Goal: Information Seeking & Learning: Learn about a topic

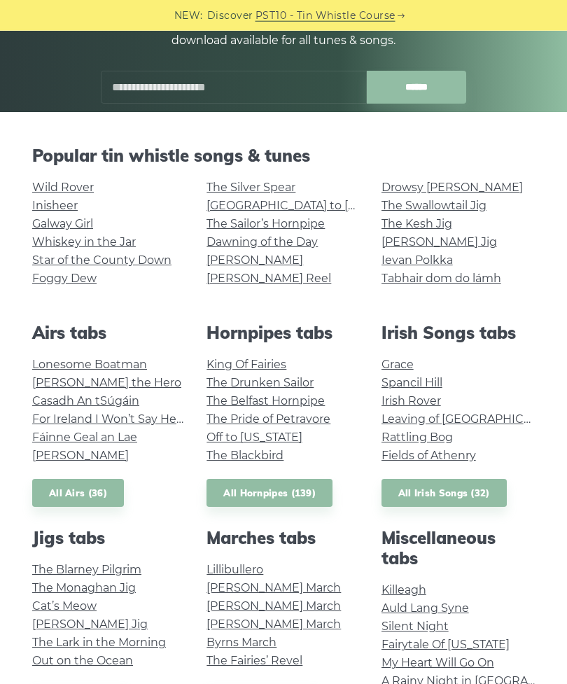
scroll to position [209, 0]
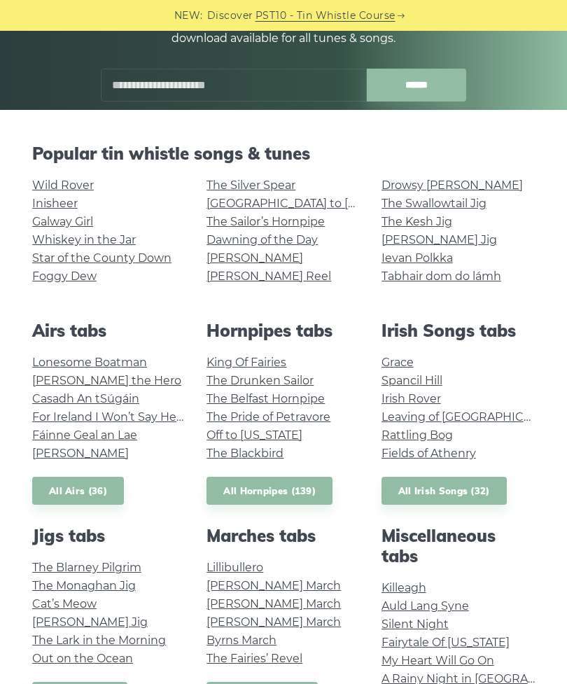
click at [314, 413] on link "The Pride of Petravore" at bounding box center [269, 416] width 124 height 13
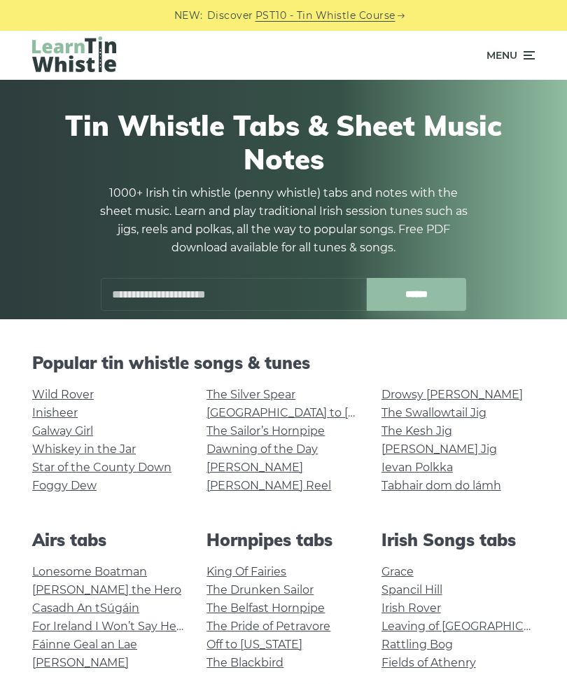
scroll to position [255, 0]
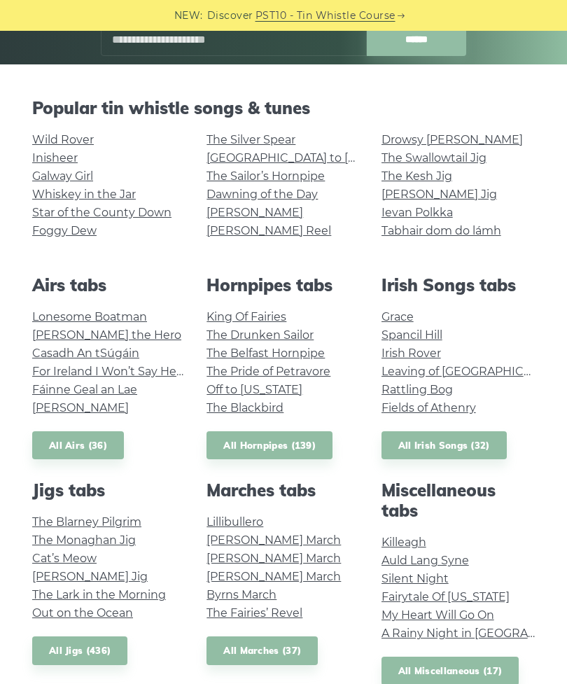
click at [300, 331] on link "The Drunken Sailor" at bounding box center [260, 334] width 107 height 13
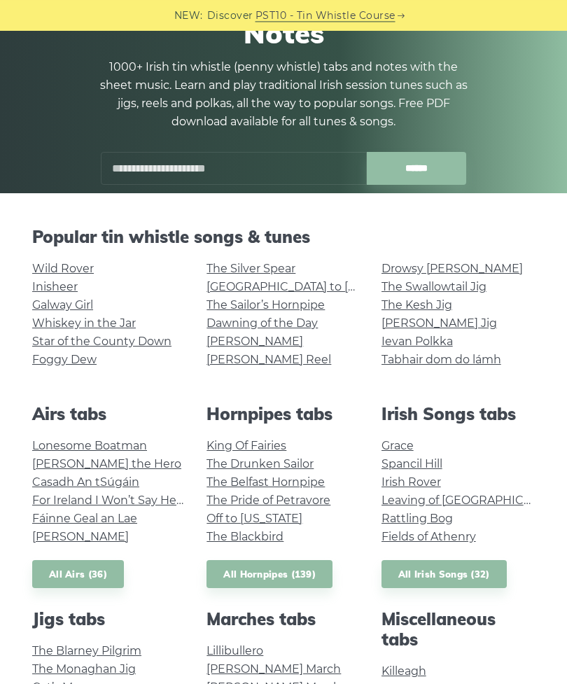
scroll to position [125, 0]
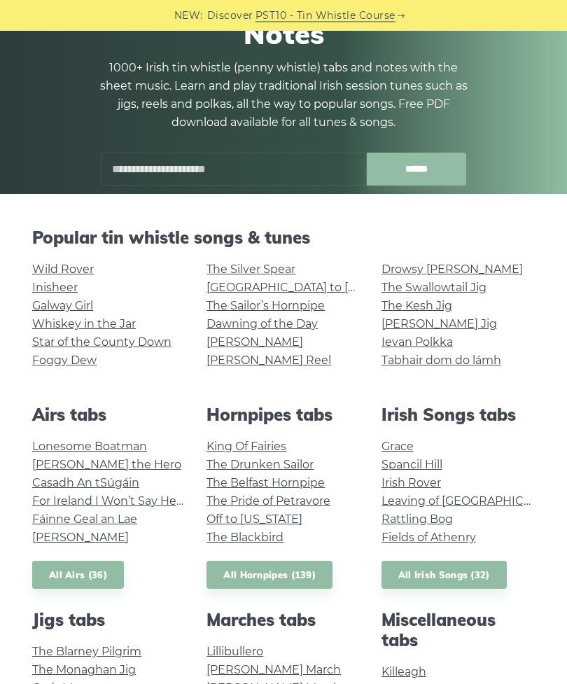
click at [307, 282] on link "[GEOGRAPHIC_DATA] to [GEOGRAPHIC_DATA]" at bounding box center [336, 287] width 258 height 13
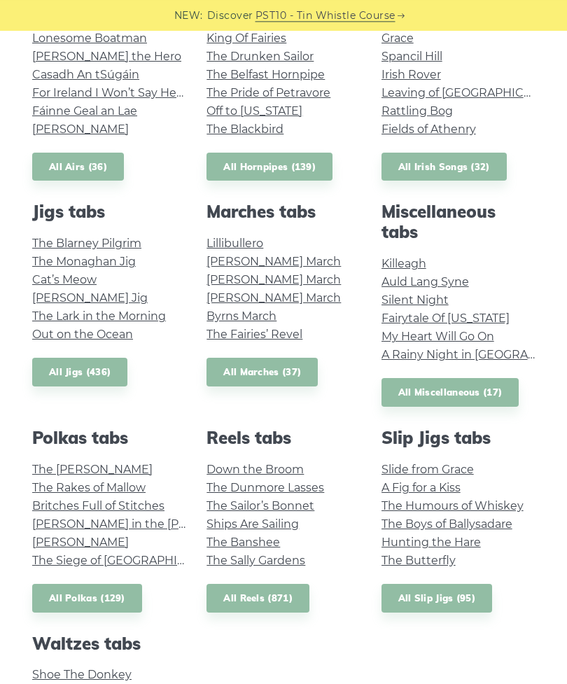
scroll to position [534, 0]
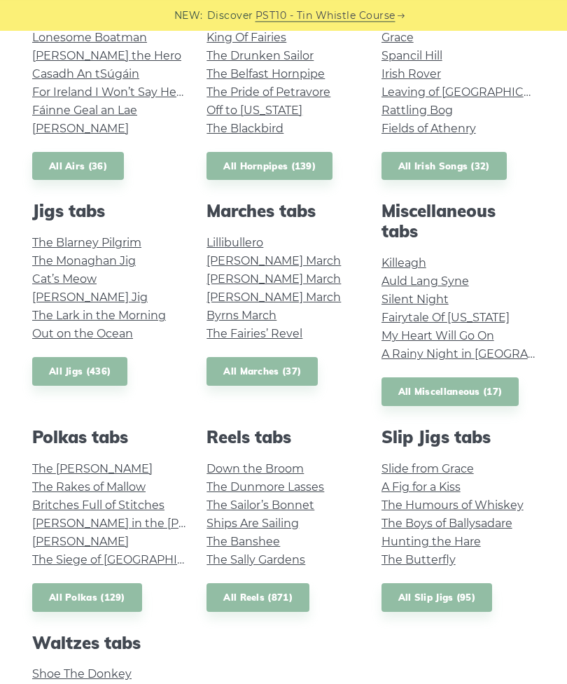
click at [404, 257] on link "Killeagh" at bounding box center [404, 262] width 45 height 13
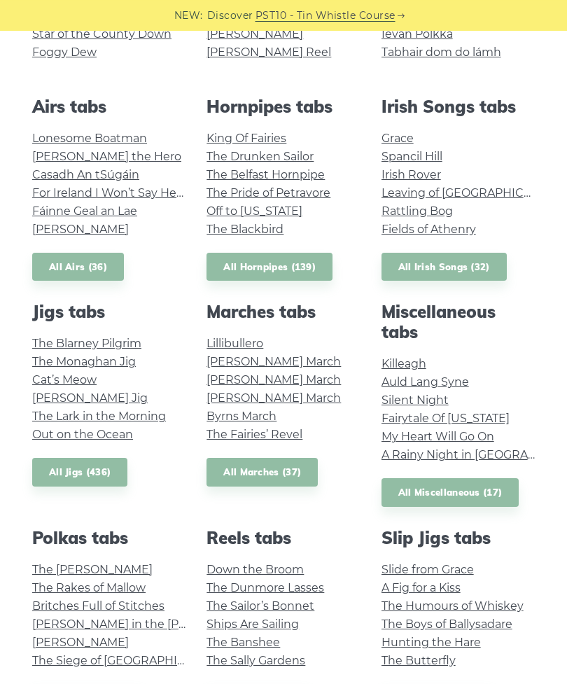
scroll to position [432, 0]
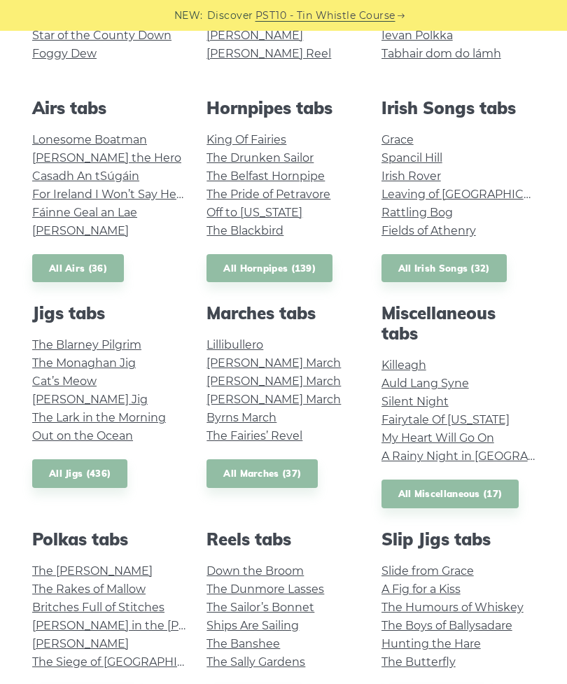
click at [429, 356] on li "Killeagh" at bounding box center [458, 365] width 153 height 18
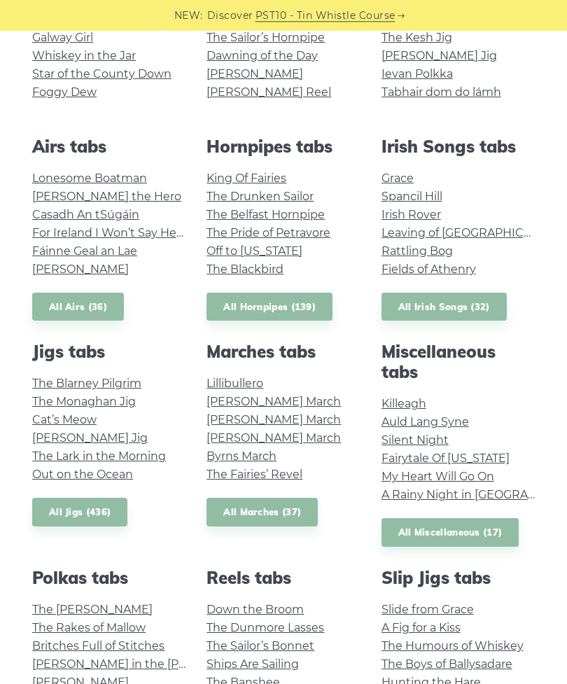
scroll to position [392, 0]
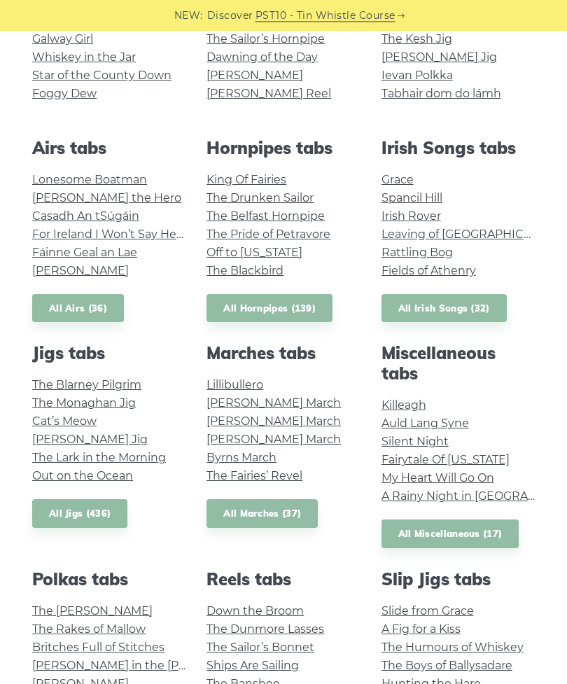
click at [475, 454] on link "Fairytale Of [US_STATE]" at bounding box center [446, 459] width 128 height 13
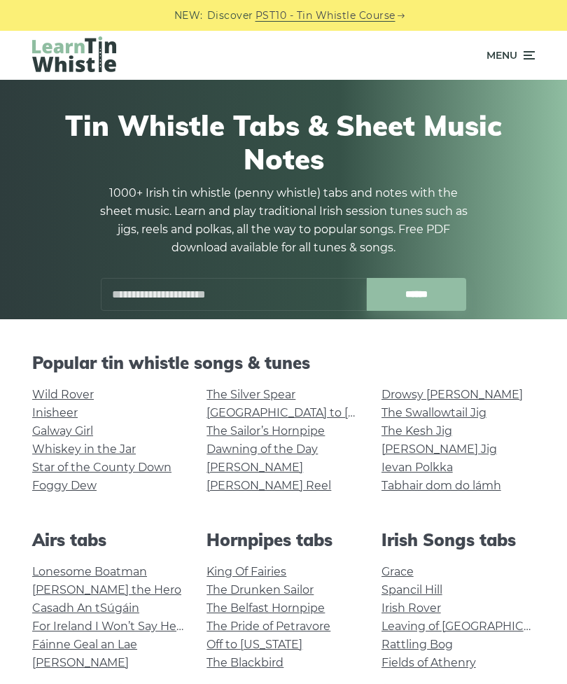
click at [62, 406] on link "Inisheer" at bounding box center [55, 412] width 46 height 13
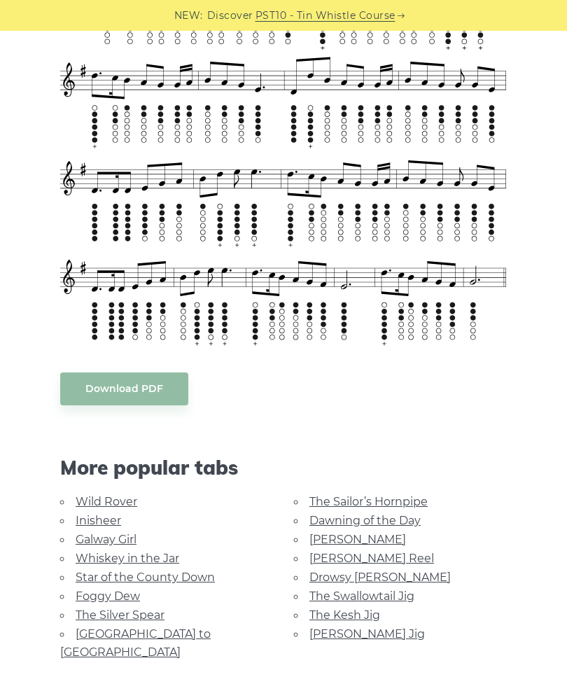
scroll to position [1001, 0]
click at [112, 377] on body "NEW: Discover PST10 - Tin Whistle Course Lessons Fingering Charts Tabs & Notes …" at bounding box center [283, 540] width 567 height 3083
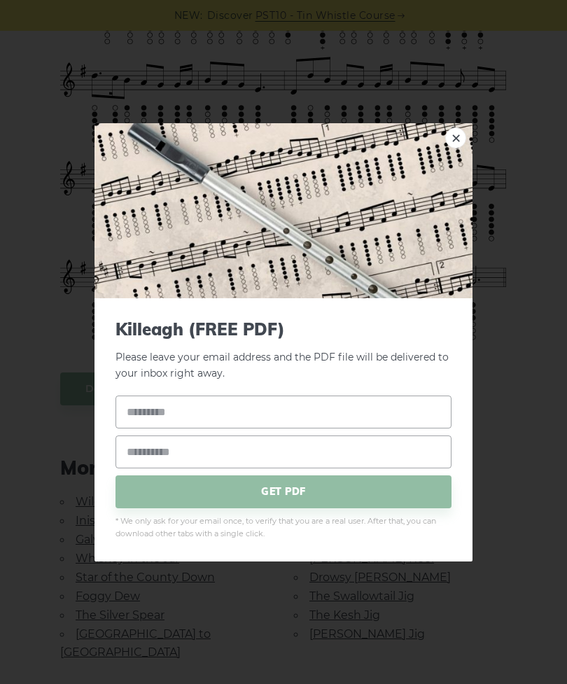
click at [455, 148] on link "×" at bounding box center [455, 137] width 21 height 21
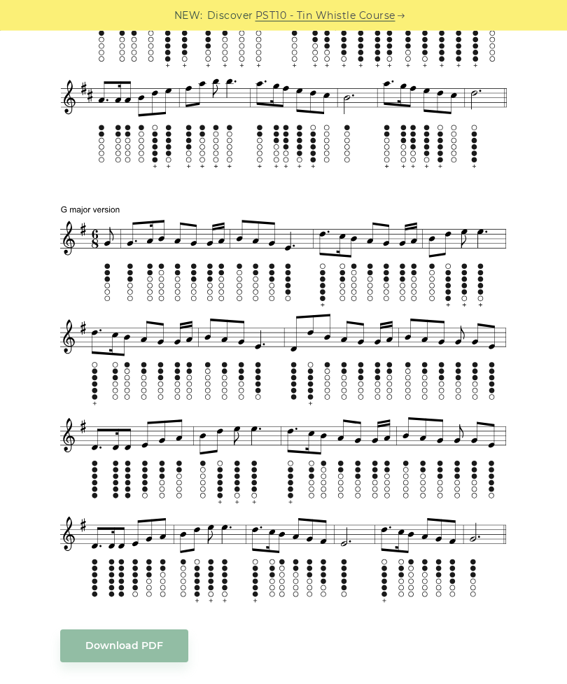
scroll to position [745, 0]
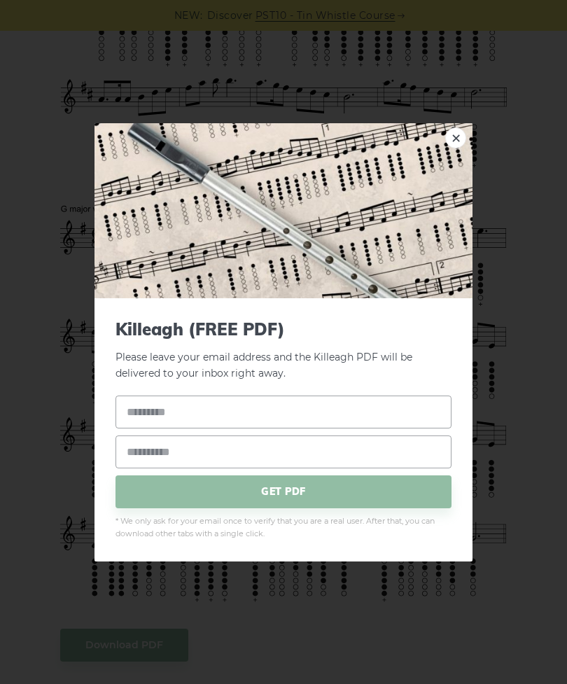
click at [449, 135] on link "×" at bounding box center [455, 137] width 21 height 21
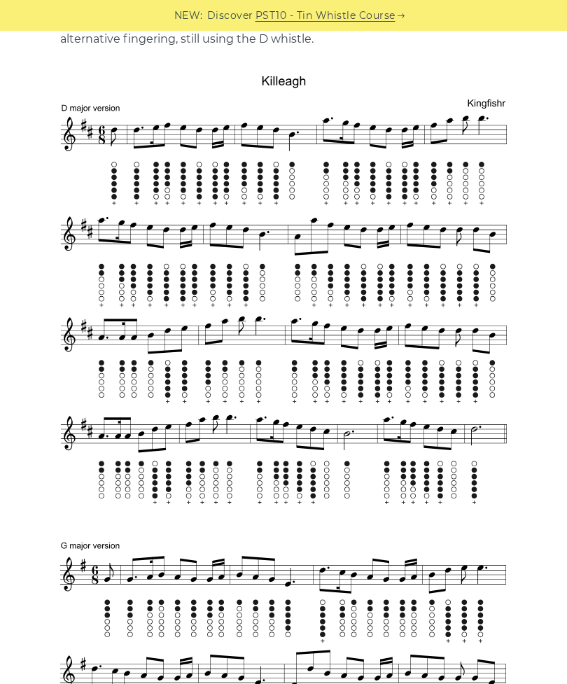
scroll to position [413, 0]
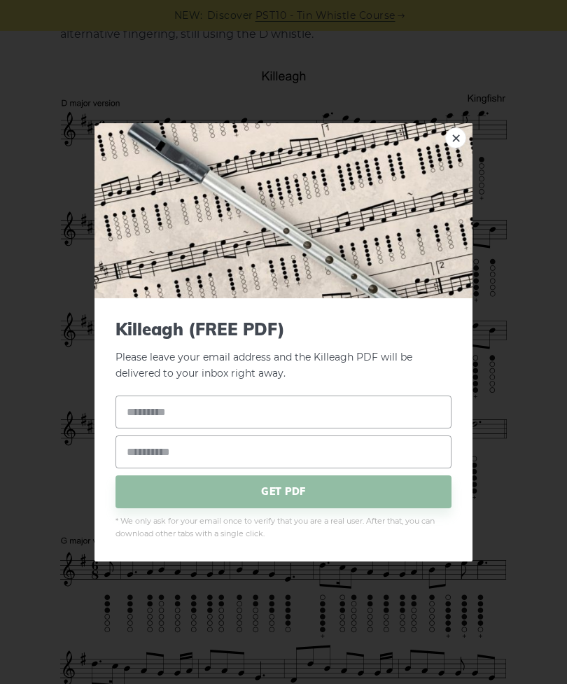
click at [451, 133] on link "×" at bounding box center [455, 137] width 21 height 21
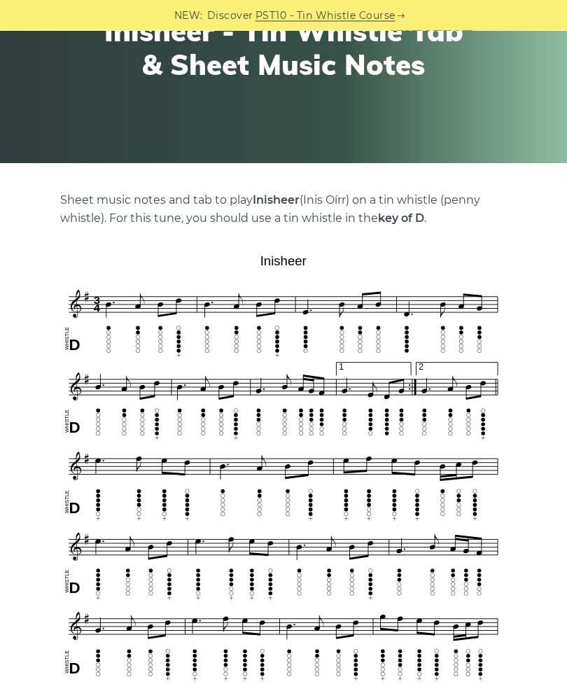
scroll to position [158, 0]
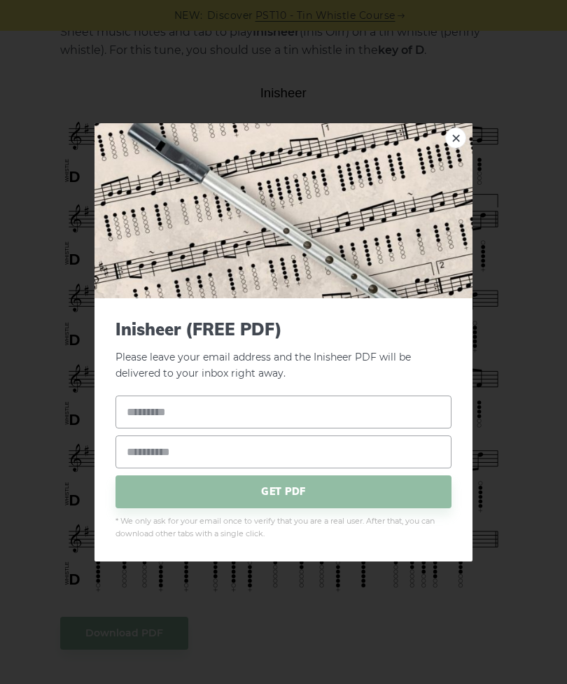
click at [457, 148] on link "×" at bounding box center [455, 137] width 21 height 21
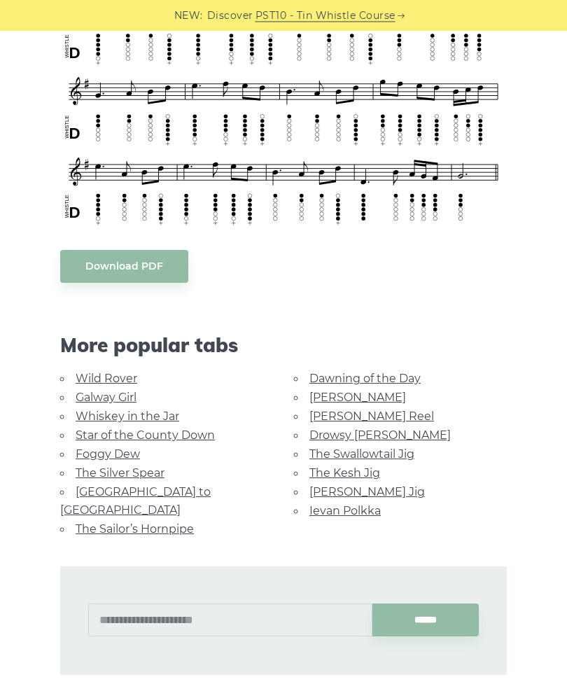
scroll to position [691, 0]
click at [109, 381] on link "Wild Rover" at bounding box center [107, 378] width 62 height 13
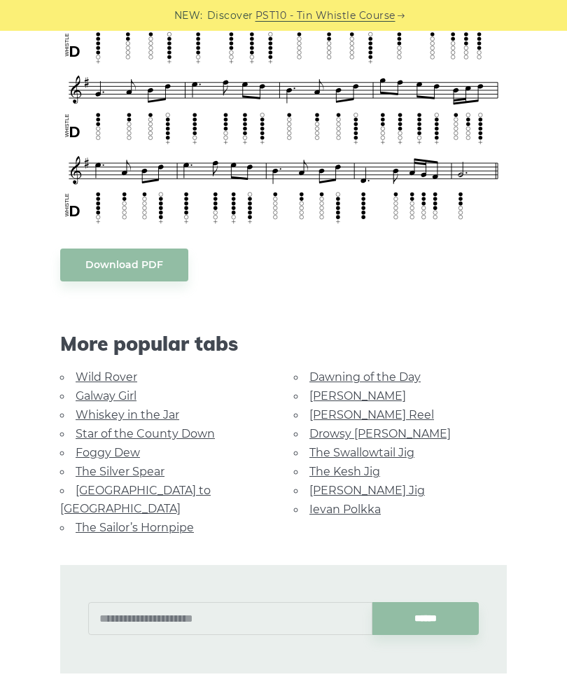
click at [319, 503] on link "Ievan Polkka" at bounding box center [345, 509] width 71 height 13
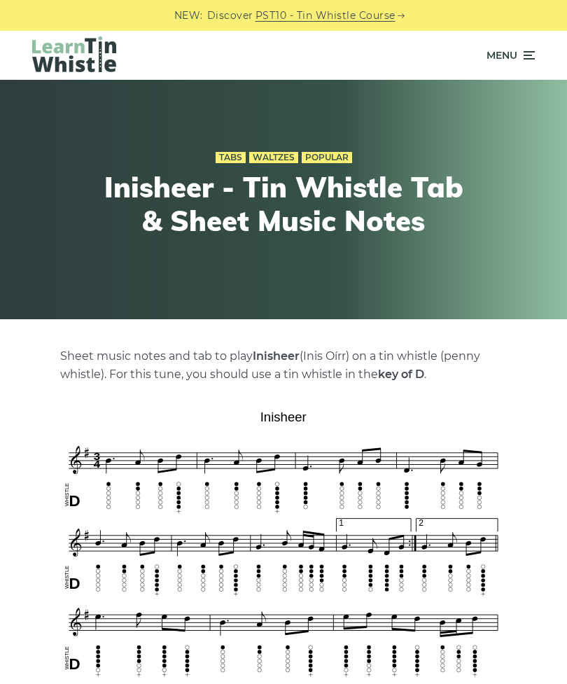
scroll to position [694, 0]
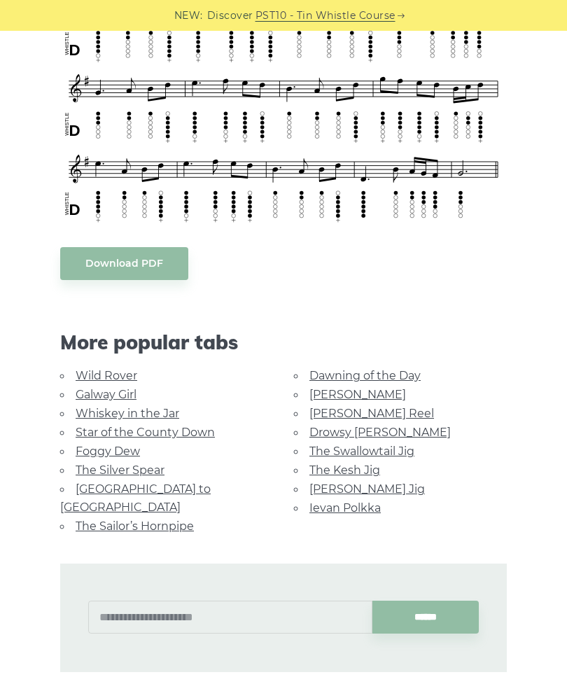
click at [371, 426] on link "Drowsy [PERSON_NAME]" at bounding box center [380, 432] width 141 height 13
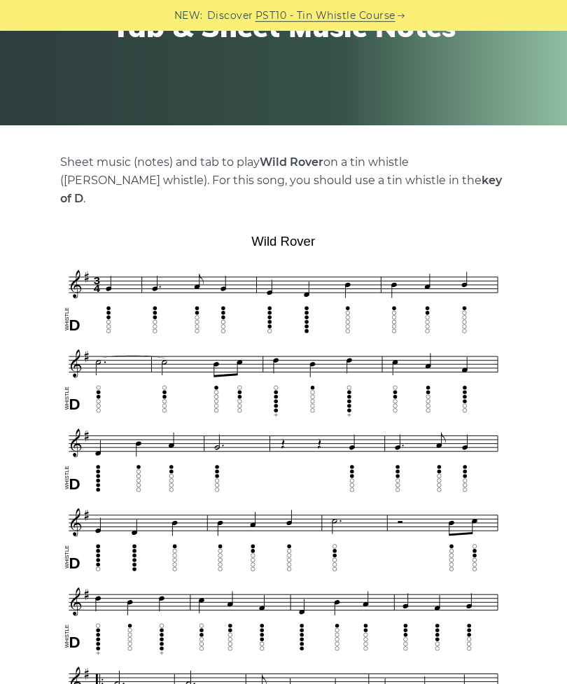
scroll to position [157, 0]
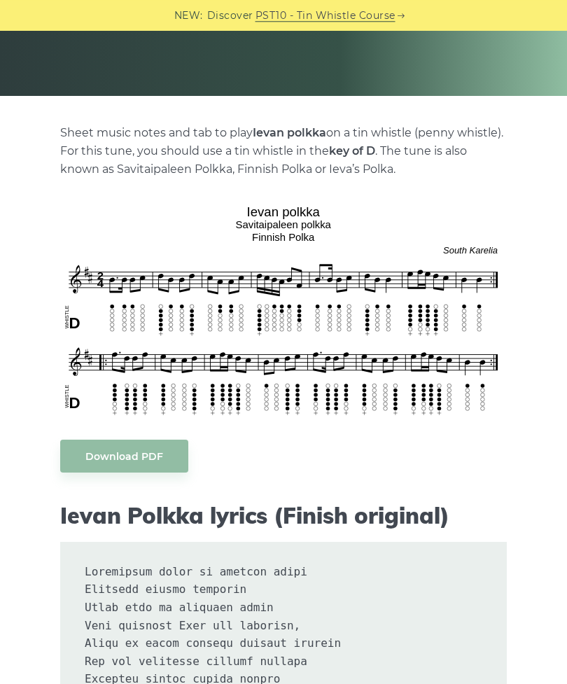
scroll to position [185, 0]
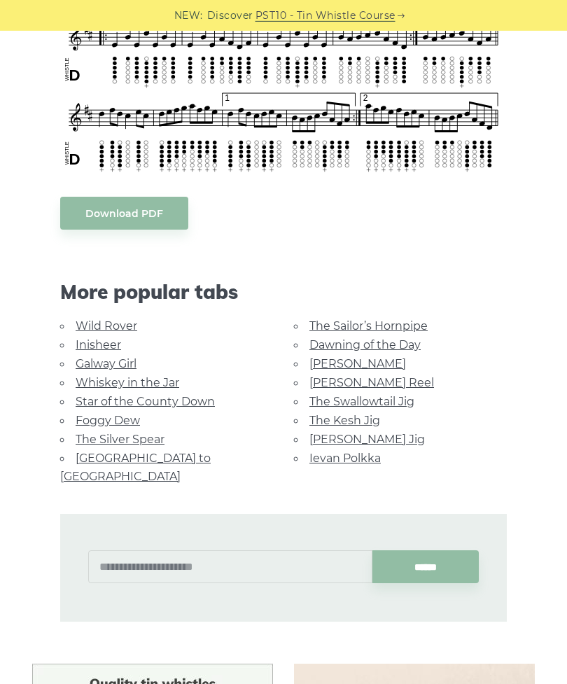
scroll to position [677, 0]
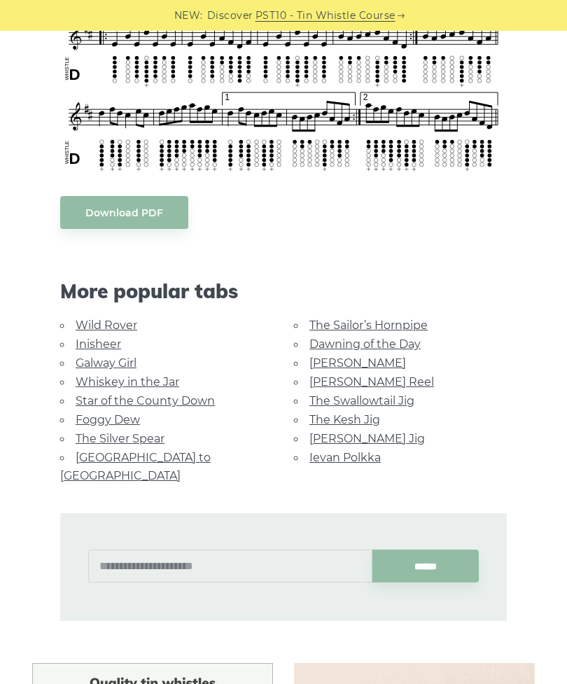
click at [171, 451] on link "[GEOGRAPHIC_DATA] to [GEOGRAPHIC_DATA]" at bounding box center [135, 467] width 151 height 32
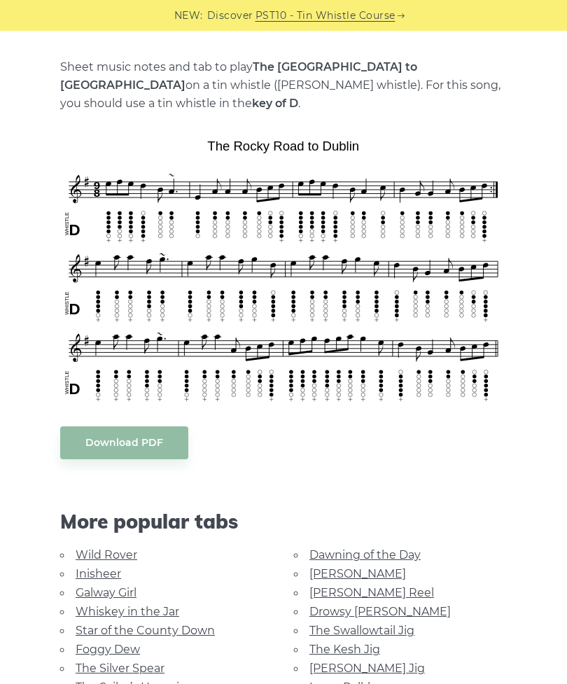
scroll to position [280, 0]
